Goal: Task Accomplishment & Management: Use online tool/utility

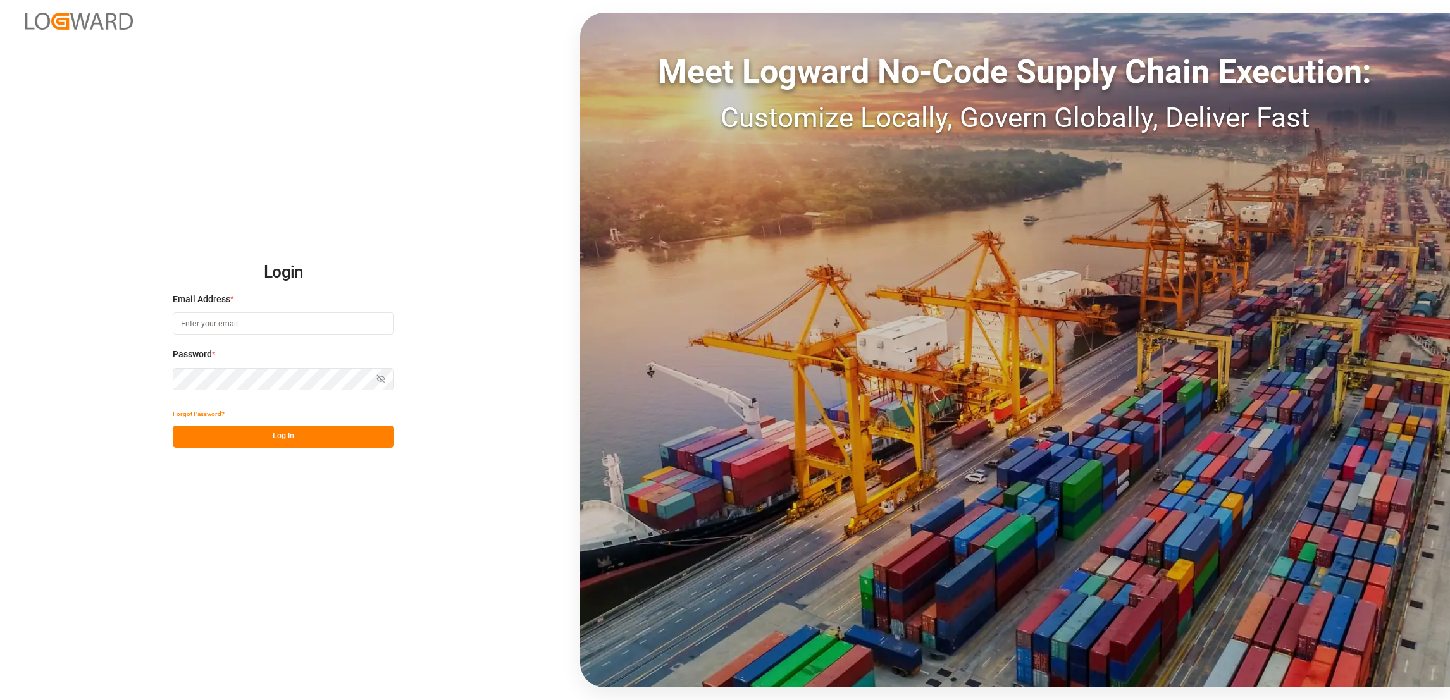
type input "[PERSON_NAME][EMAIL_ADDRESS][PERSON_NAME][DOMAIN_NAME]"
click at [336, 437] on button "Log In" at bounding box center [283, 437] width 221 height 22
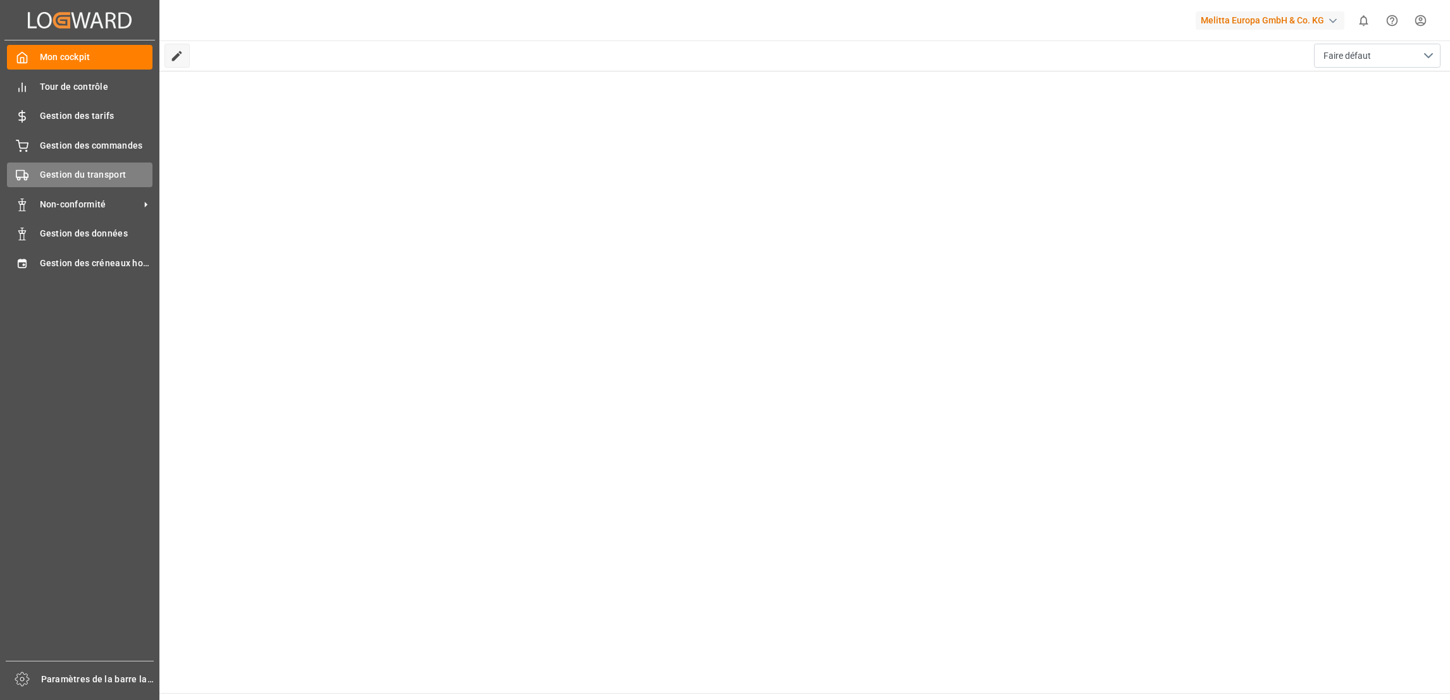
click at [105, 171] on span "Gestion du transport" at bounding box center [96, 174] width 113 height 13
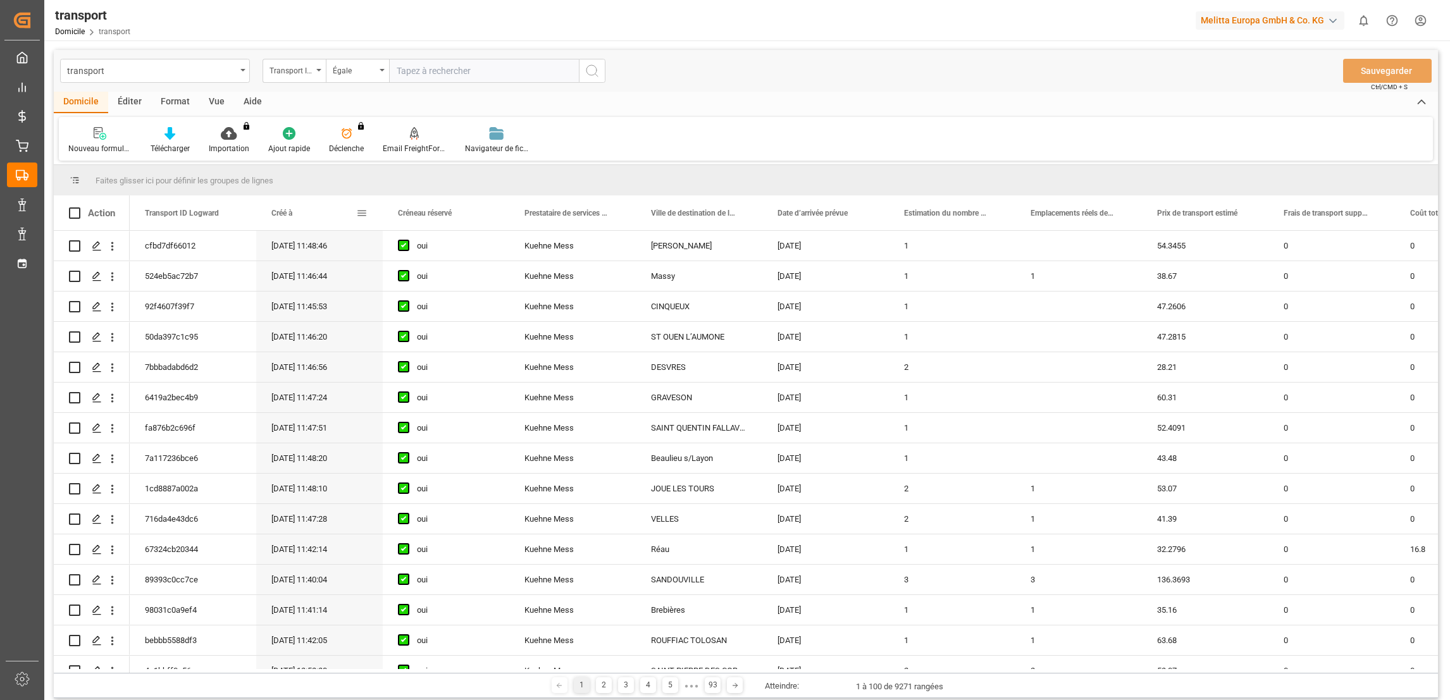
click at [359, 209] on span at bounding box center [361, 213] width 11 height 11
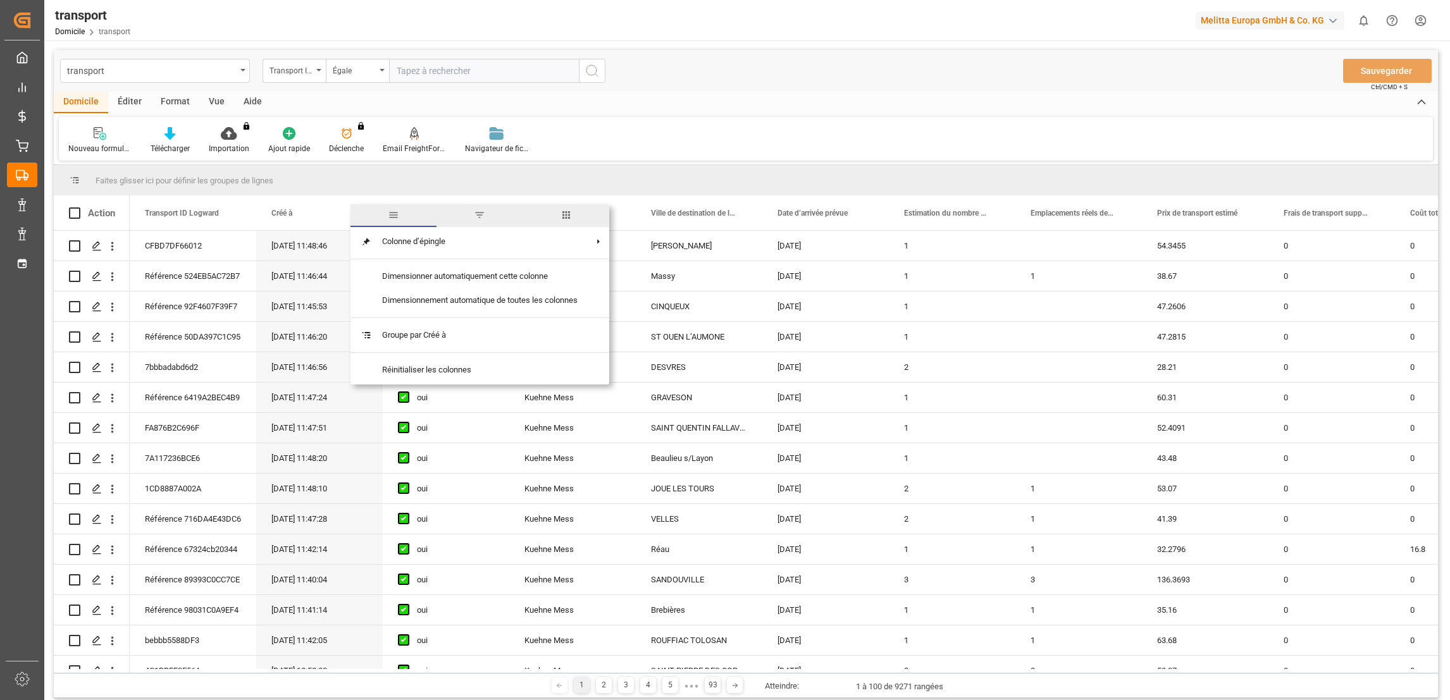
click at [468, 223] on span "filtre" at bounding box center [480, 215] width 86 height 23
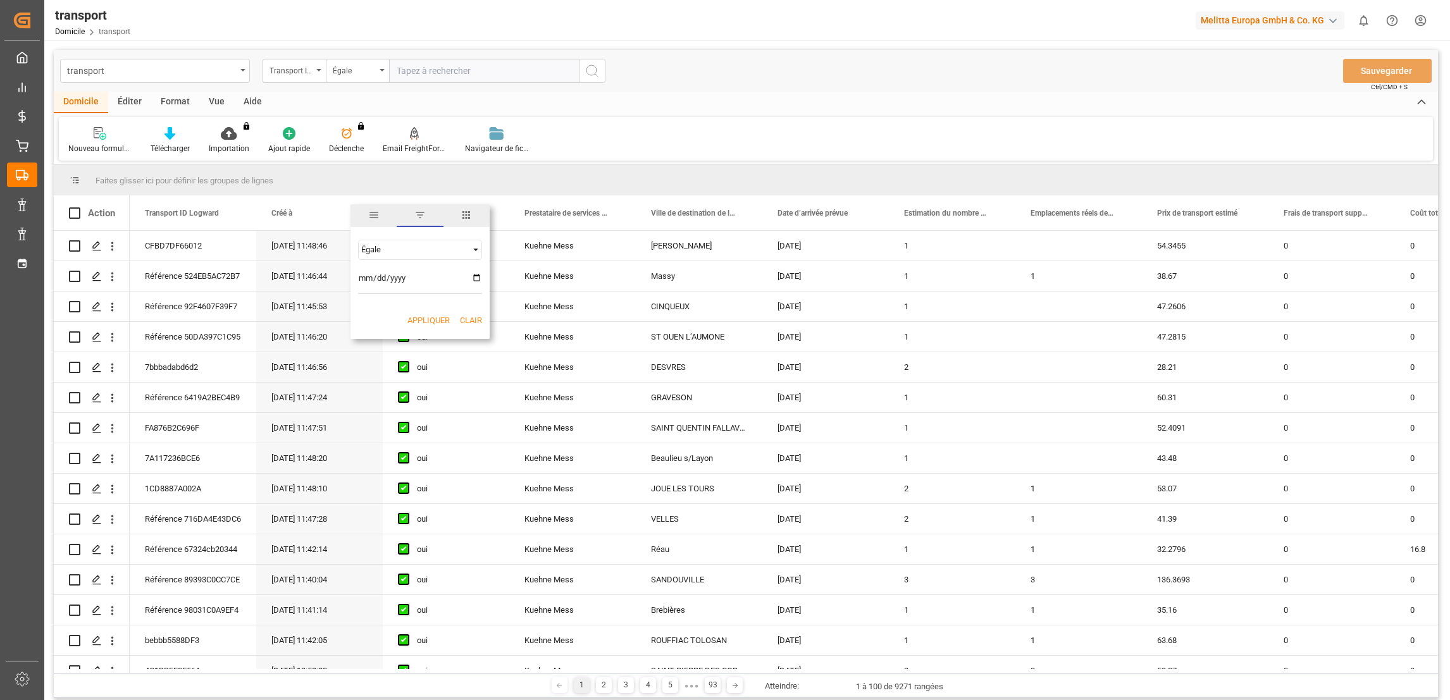
click at [473, 278] on input "date" at bounding box center [420, 281] width 124 height 25
type input "[DATE]"
click at [420, 319] on button "Appliquer" at bounding box center [429, 320] width 42 height 13
